Goal: Communication & Community: Connect with others

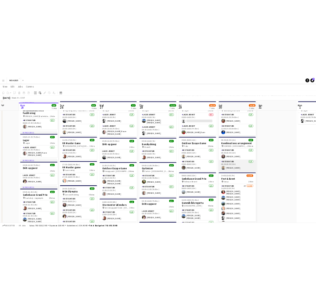
scroll to position [33, 0]
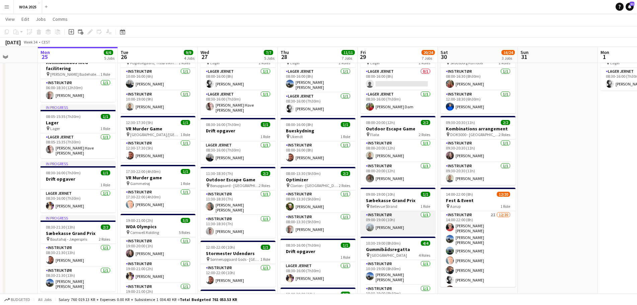
click at [406, 213] on app-card-role "Instruktør [DATE] 09:00-19:00 (10h) [PERSON_NAME]" at bounding box center [397, 222] width 75 height 23
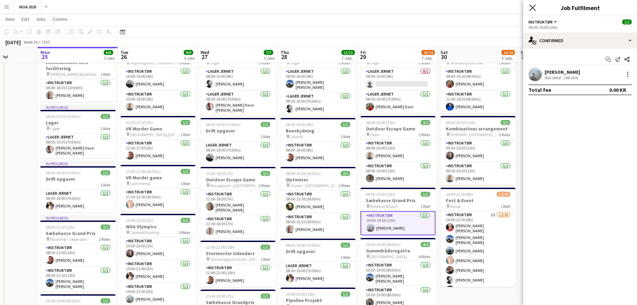
click at [534, 8] on icon "Close pop-in" at bounding box center [532, 7] width 6 height 6
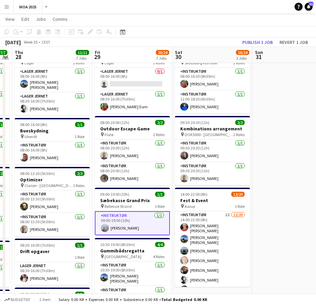
scroll to position [0, 243]
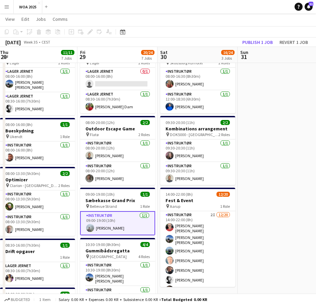
drag, startPoint x: 254, startPoint y: 152, endPoint x: -1, endPoint y: 135, distance: 255.3
click at [0, 135] on html "Menu Boards Boards Boards All jobs Status Workforce Workforce My Workforce Recr…" at bounding box center [158, 291] width 316 height 648
click at [202, 81] on app-card-role "Instruktør [DATE] 08:00-16:30 (8h30m) [PERSON_NAME]" at bounding box center [197, 79] width 75 height 23
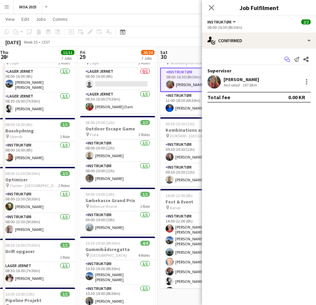
click at [286, 59] on icon "Start chat" at bounding box center [286, 59] width 5 height 5
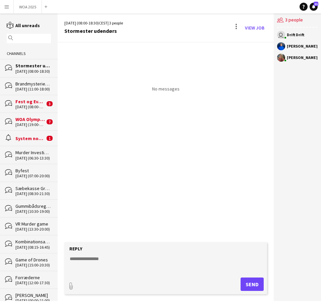
click at [129, 272] on textarea at bounding box center [166, 263] width 195 height 17
type textarea "*"
click at [256, 285] on button "Send" at bounding box center [251, 283] width 23 height 13
click at [20, 8] on button "WOA 2025 Close" at bounding box center [28, 6] width 28 height 13
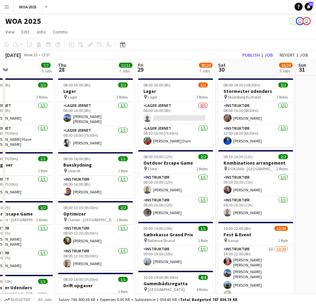
scroll to position [0, 207]
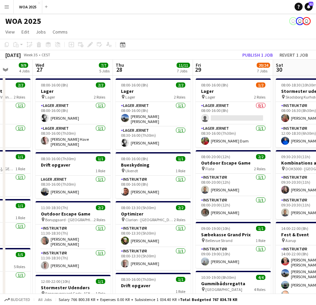
drag, startPoint x: 216, startPoint y: 131, endPoint x: 3, endPoint y: 123, distance: 213.7
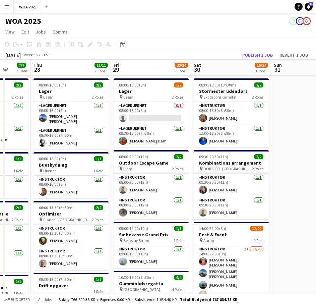
scroll to position [0, 212]
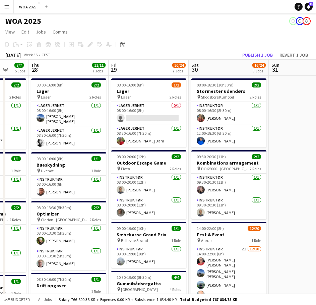
drag, startPoint x: 247, startPoint y: 163, endPoint x: 163, endPoint y: 154, distance: 84.8
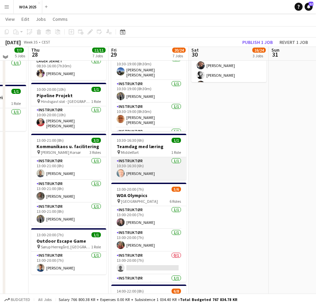
scroll to position [234, 0]
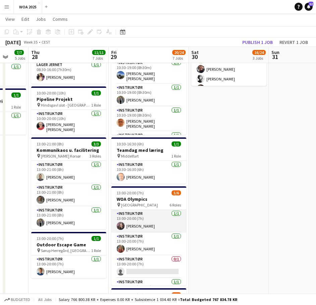
click at [136, 222] on app-card-role "Instruktør [DATE] 13:00-20:00 (7h) [PERSON_NAME]" at bounding box center [148, 221] width 75 height 23
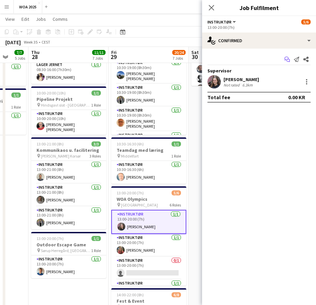
click at [287, 60] on icon "Start chat" at bounding box center [286, 59] width 5 height 5
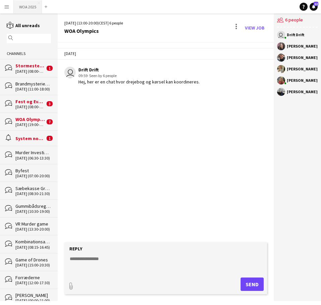
click at [25, 11] on button "WOA 2025 Close" at bounding box center [28, 6] width 28 height 13
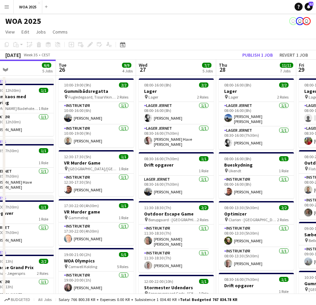
scroll to position [0, 193]
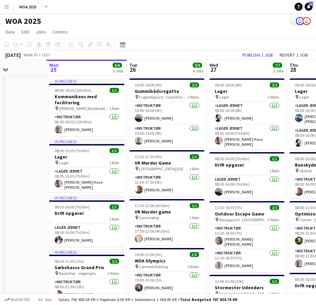
drag, startPoint x: 226, startPoint y: 181, endPoint x: 113, endPoint y: 166, distance: 114.1
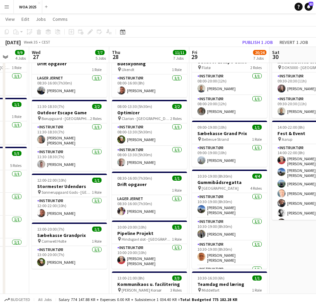
scroll to position [0, 212]
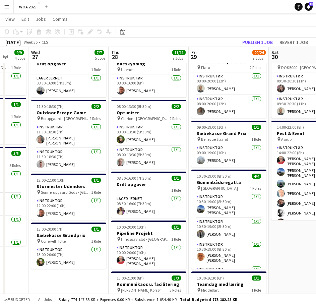
drag, startPoint x: 181, startPoint y: 135, endPoint x: 83, endPoint y: 137, distance: 98.1
click at [83, 137] on app-calendar-viewport "Sun 24 Mon 25 6/6 5 Jobs Tue 26 9/9 4 Jobs Wed 27 7/7 5 Jobs Thu 28 11/11 7 Job…" at bounding box center [158, 231] width 316 height 610
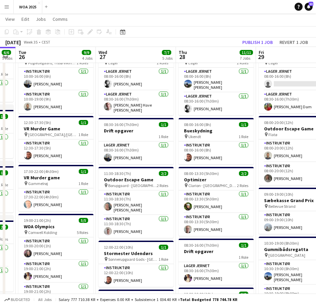
scroll to position [0, 144]
drag, startPoint x: 135, startPoint y: 159, endPoint x: 202, endPoint y: 142, distance: 69.7
click at [202, 142] on app-calendar-viewport "Sun 24 Mon 25 6/6 5 Jobs Tue 26 9/9 4 Jobs Wed 27 7/7 5 Jobs Thu 28 11/11 7 Job…" at bounding box center [158, 298] width 316 height 610
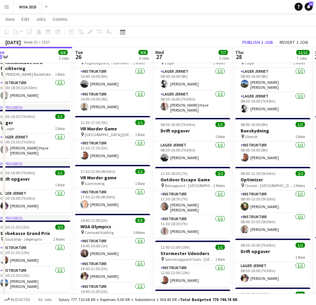
scroll to position [0, 161]
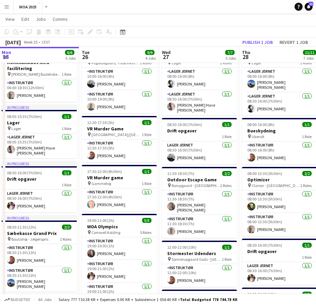
drag, startPoint x: 102, startPoint y: 160, endPoint x: 164, endPoint y: 153, distance: 62.4
click at [164, 153] on app-calendar-viewport "Sat 23 3/3 3 Jobs Sun 24 Mon 25 6/6 5 Jobs Tue 26 9/9 4 Jobs Wed 27 7/7 5 Jobs …" at bounding box center [158, 298] width 316 height 610
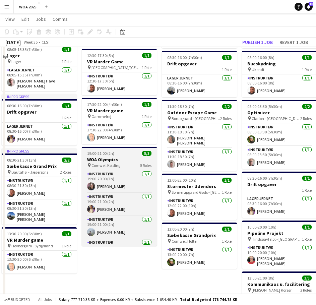
scroll to position [0, 0]
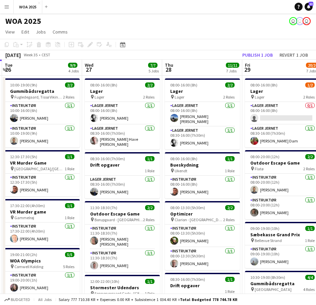
drag, startPoint x: 206, startPoint y: 149, endPoint x: 138, endPoint y: 140, distance: 68.6
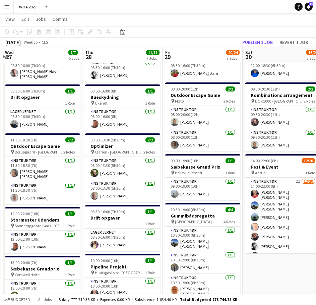
scroll to position [0, 237]
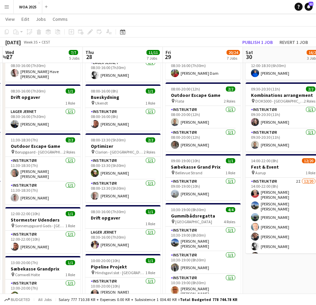
drag, startPoint x: 210, startPoint y: 155, endPoint x: 152, endPoint y: 160, distance: 58.1
click at [152, 160] on app-calendar-viewport "Sun 24 Mon 25 6/6 5 Jobs Tue 26 9/9 4 Jobs Wed 27 7/7 5 Jobs Thu 28 11/11 7 Job…" at bounding box center [158, 264] width 316 height 610
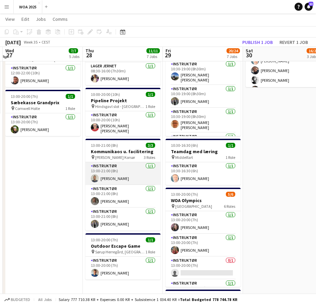
scroll to position [234, 0]
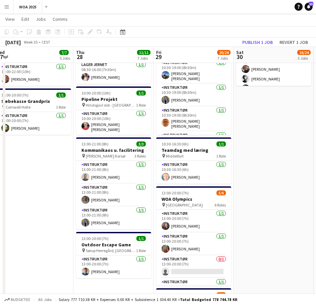
drag, startPoint x: 258, startPoint y: 184, endPoint x: 249, endPoint y: 246, distance: 61.9
click at [249, 246] on app-calendar-viewport "Sun 24 Mon 25 6/6 5 Jobs Tue 26 9/9 4 Jobs Wed 27 7/7 5 Jobs Thu 28 11/11 7 Job…" at bounding box center [158, 97] width 316 height 610
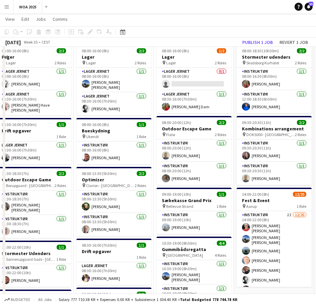
scroll to position [0, 0]
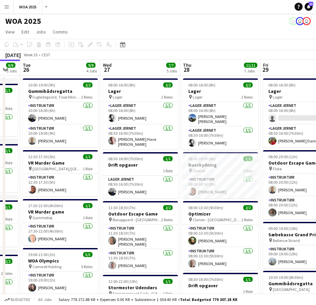
drag, startPoint x: 53, startPoint y: 162, endPoint x: 131, endPoint y: 162, distance: 78.3
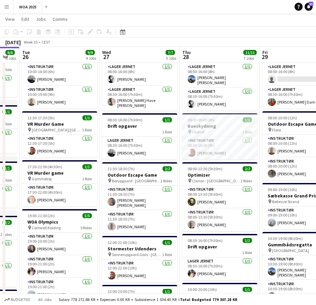
scroll to position [33, 0]
